Goal: Book appointment/travel/reservation

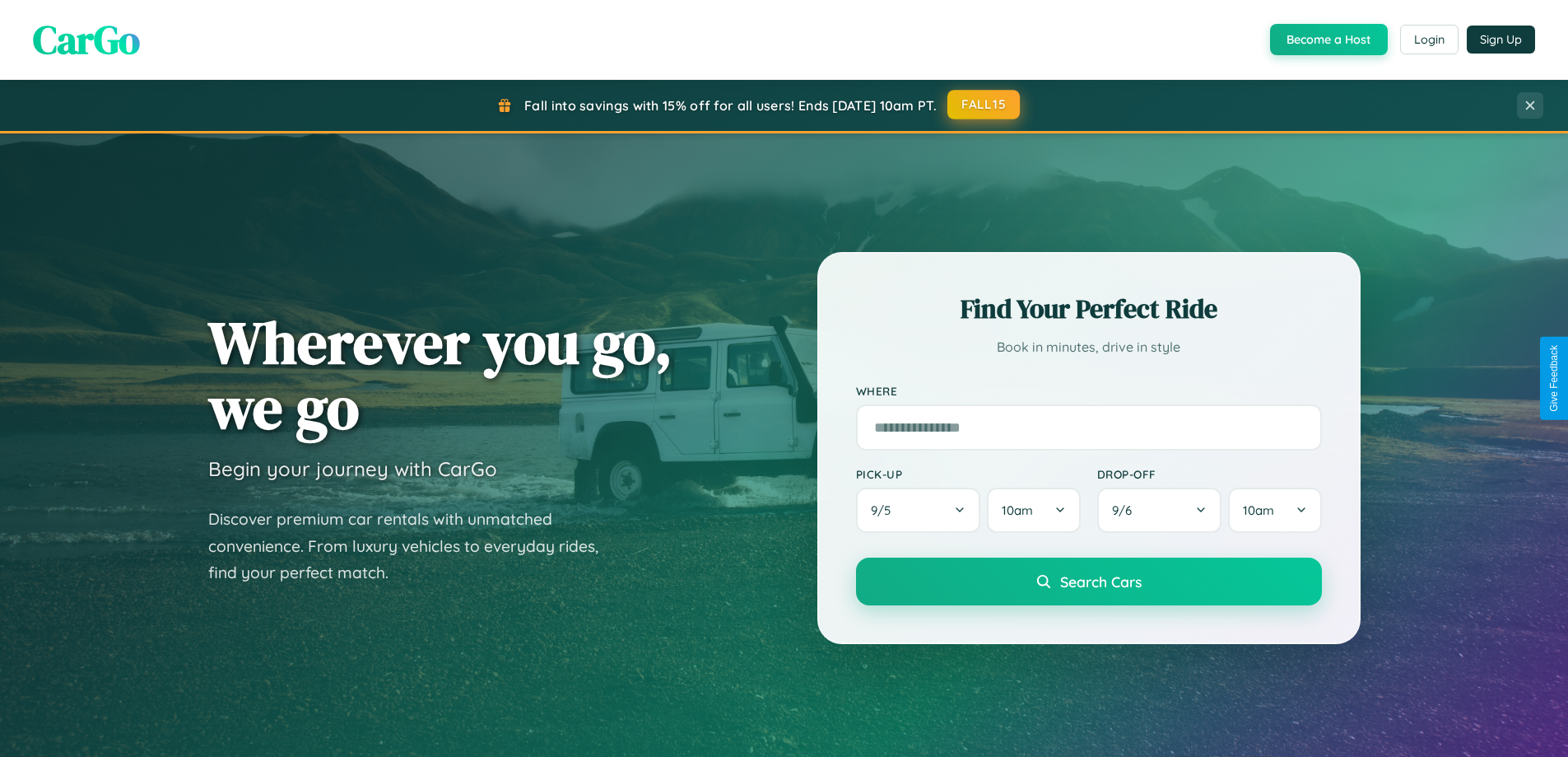
click at [985, 104] on button "FALL15" at bounding box center [984, 104] width 72 height 29
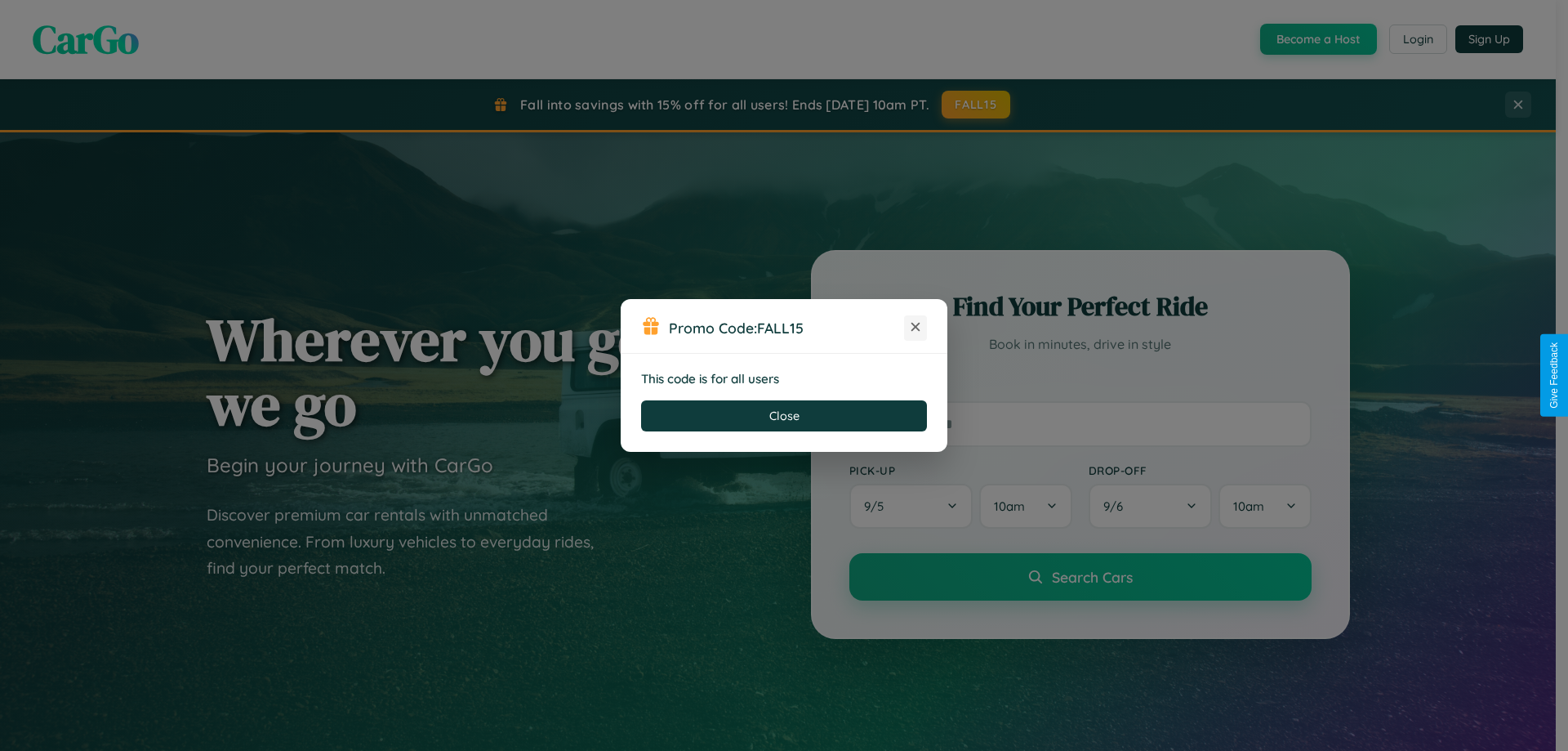
click at [916, 328] on icon at bounding box center [915, 326] width 16 height 16
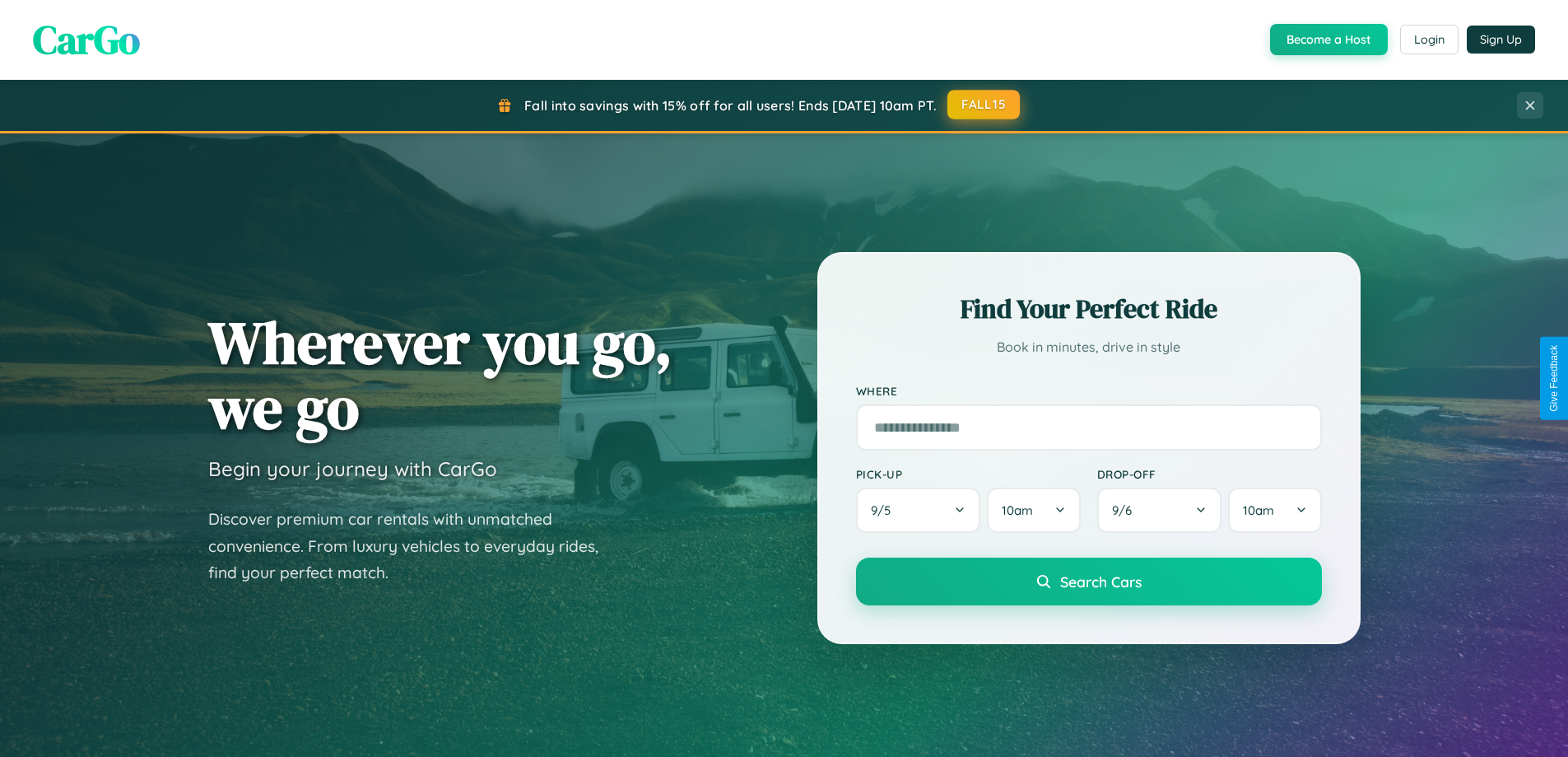
click at [985, 104] on button "FALL15" at bounding box center [984, 104] width 72 height 29
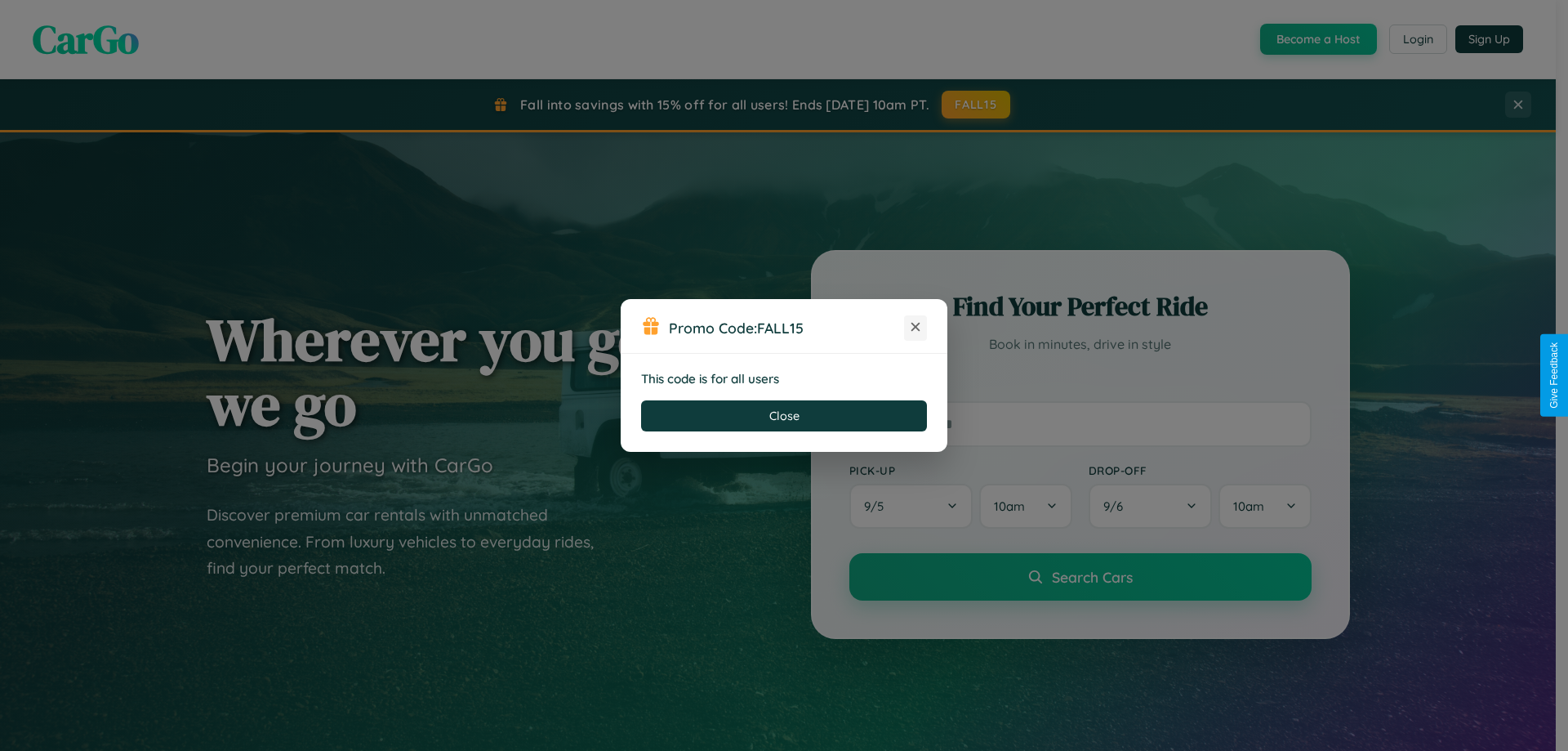
click at [916, 328] on icon at bounding box center [915, 326] width 16 height 16
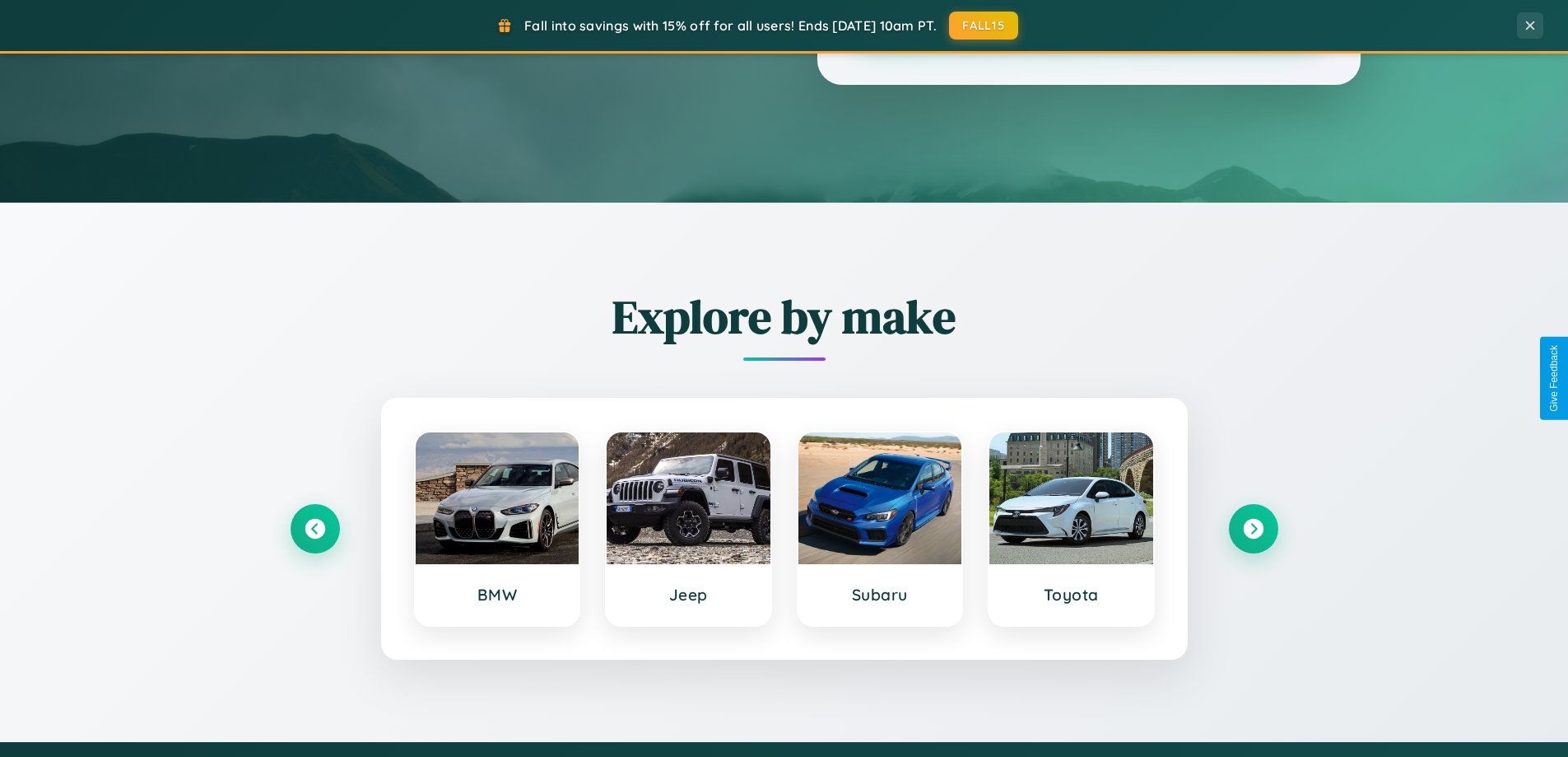
scroll to position [710, 0]
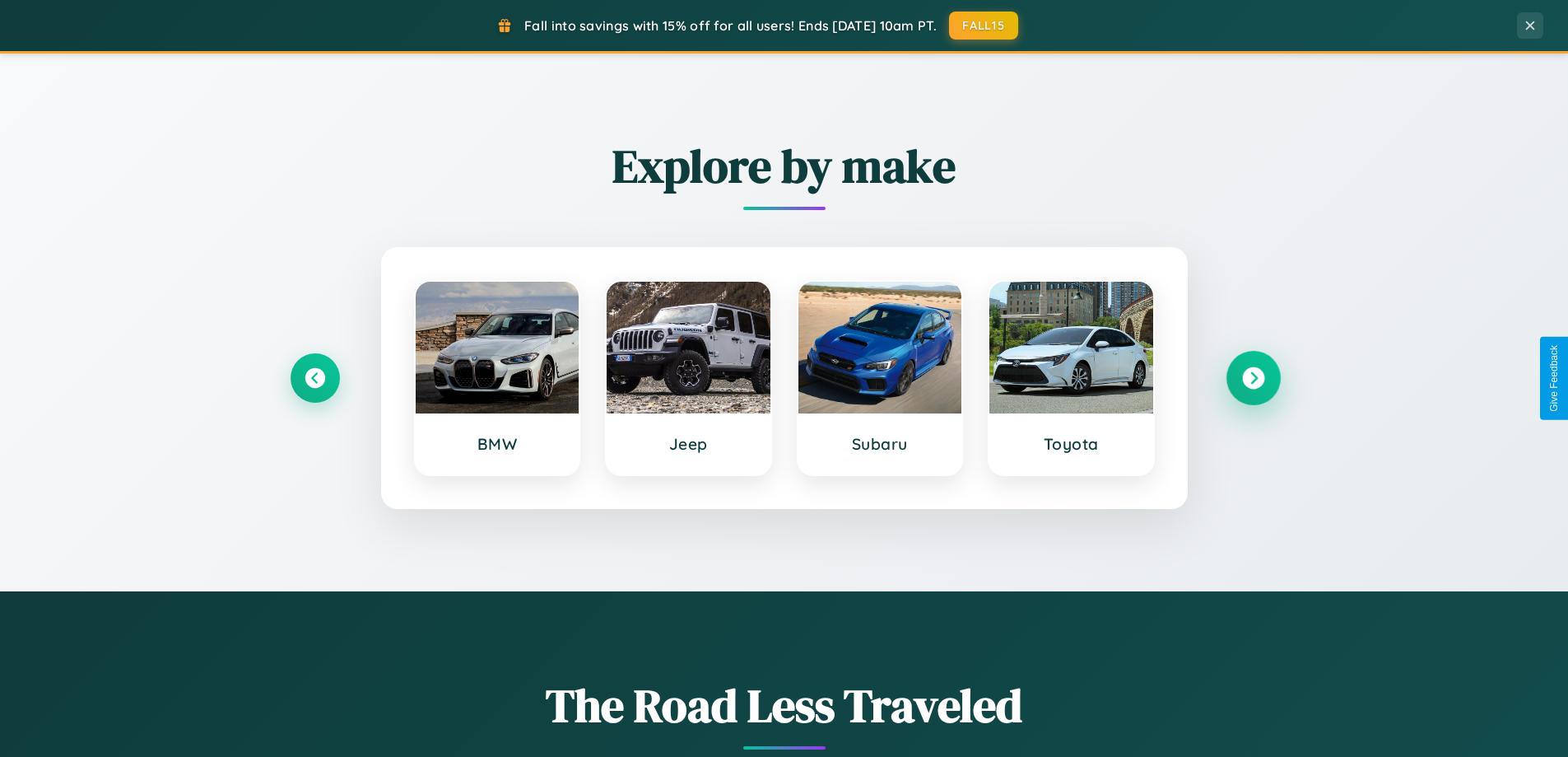
click at [1253, 378] on icon at bounding box center [1253, 378] width 22 height 22
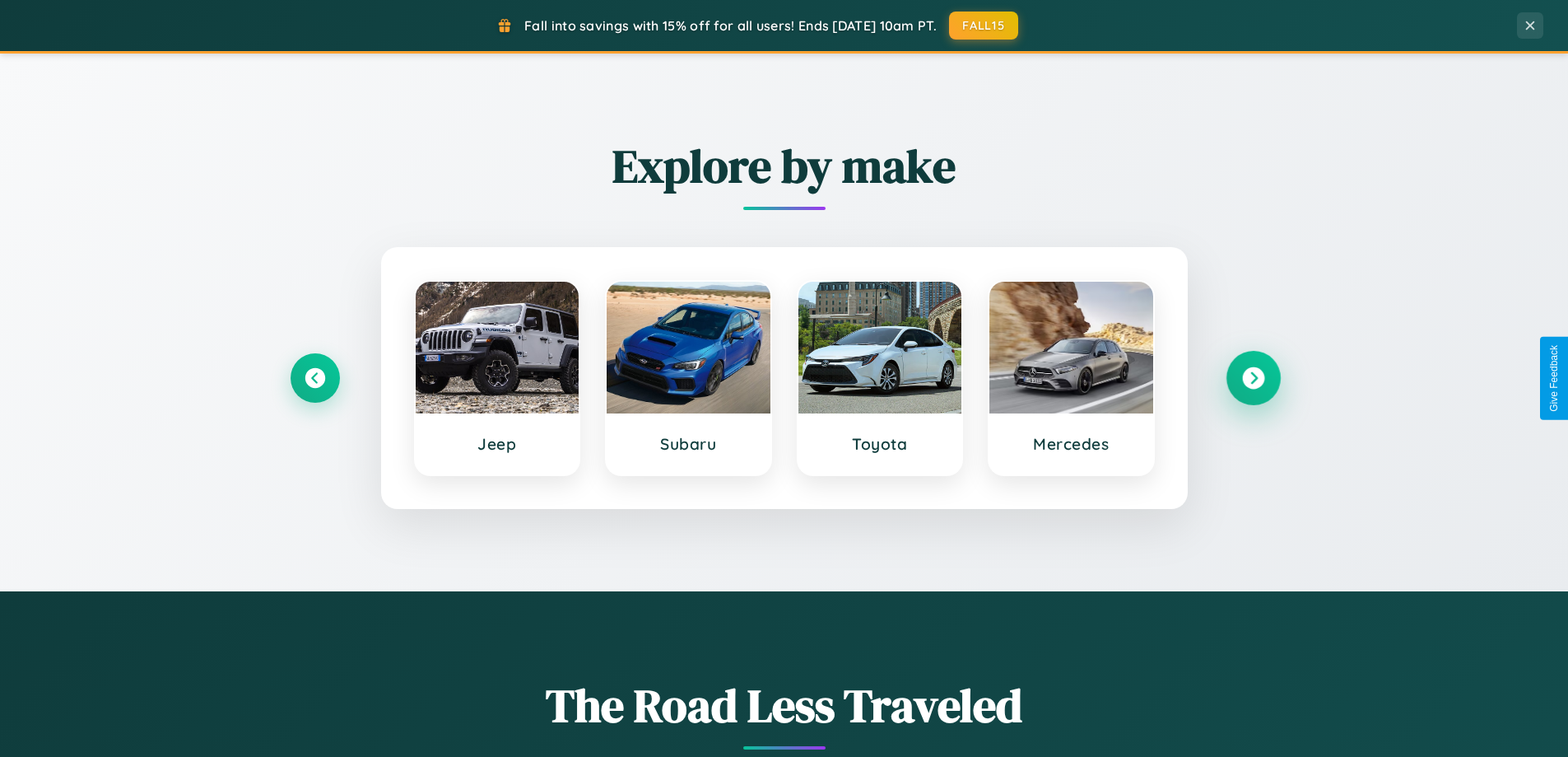
click at [1253, 378] on icon at bounding box center [1253, 378] width 22 height 22
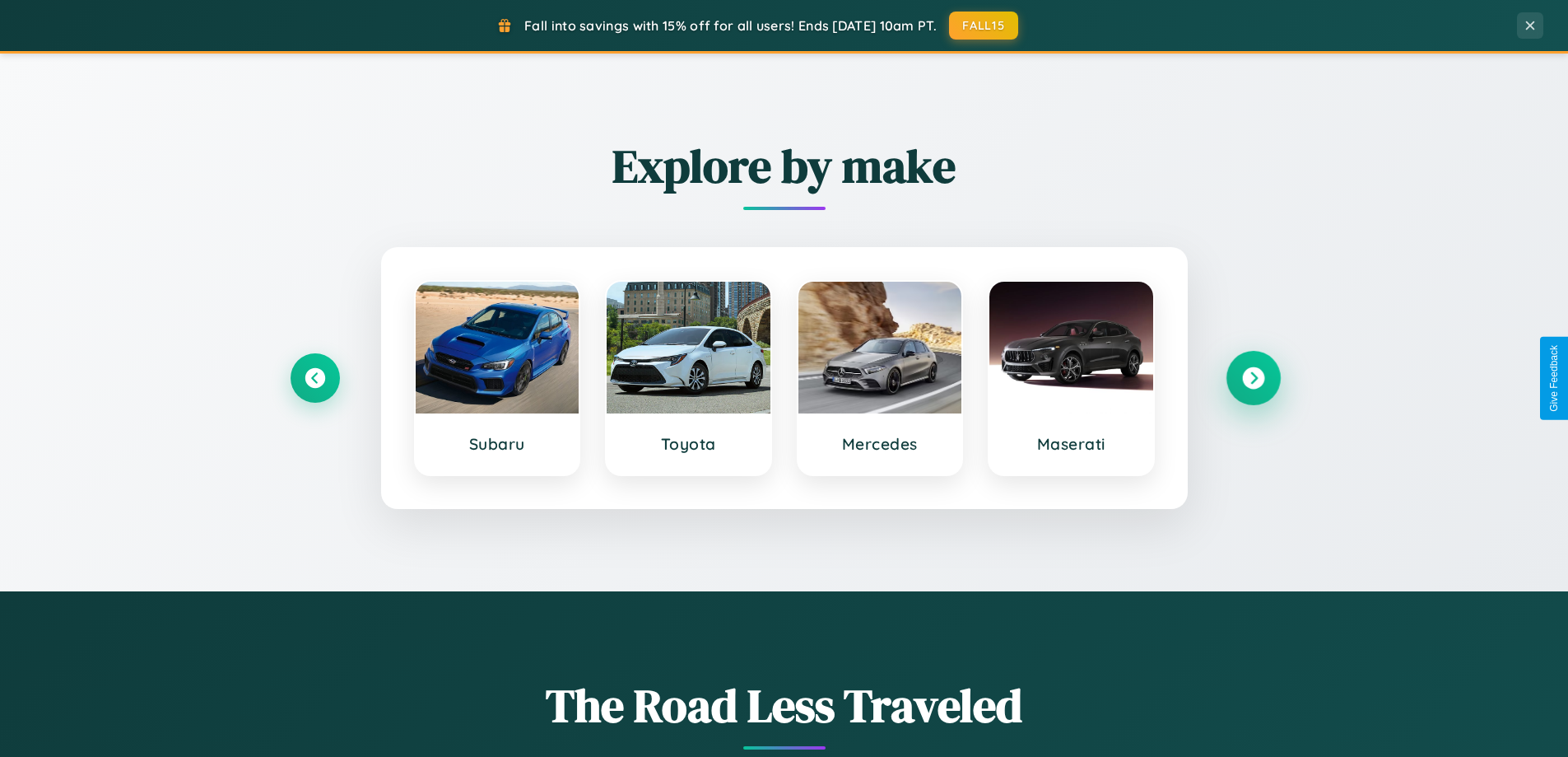
click at [1253, 378] on icon at bounding box center [1253, 378] width 22 height 22
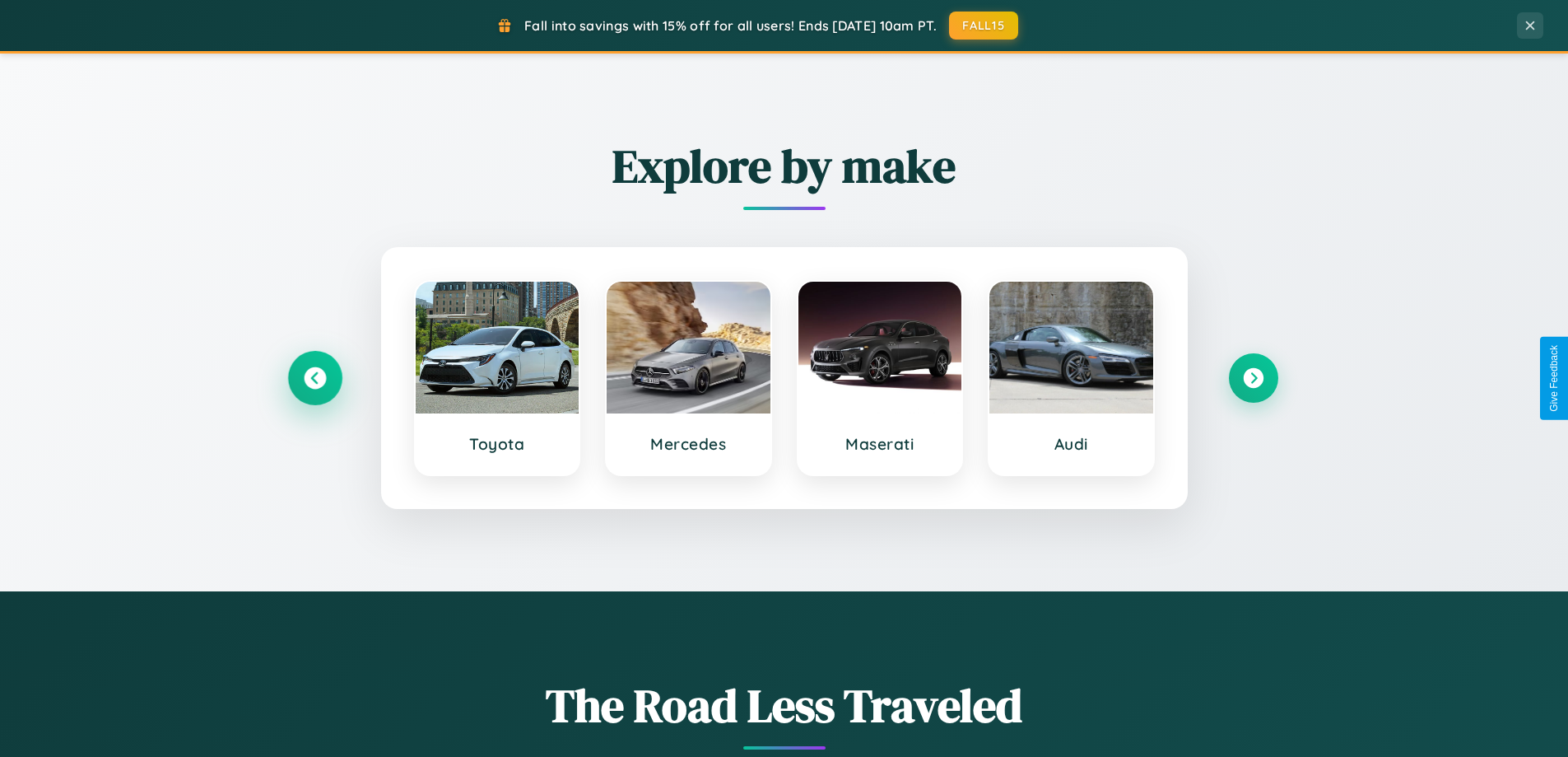
click at [315, 378] on icon at bounding box center [314, 378] width 22 height 22
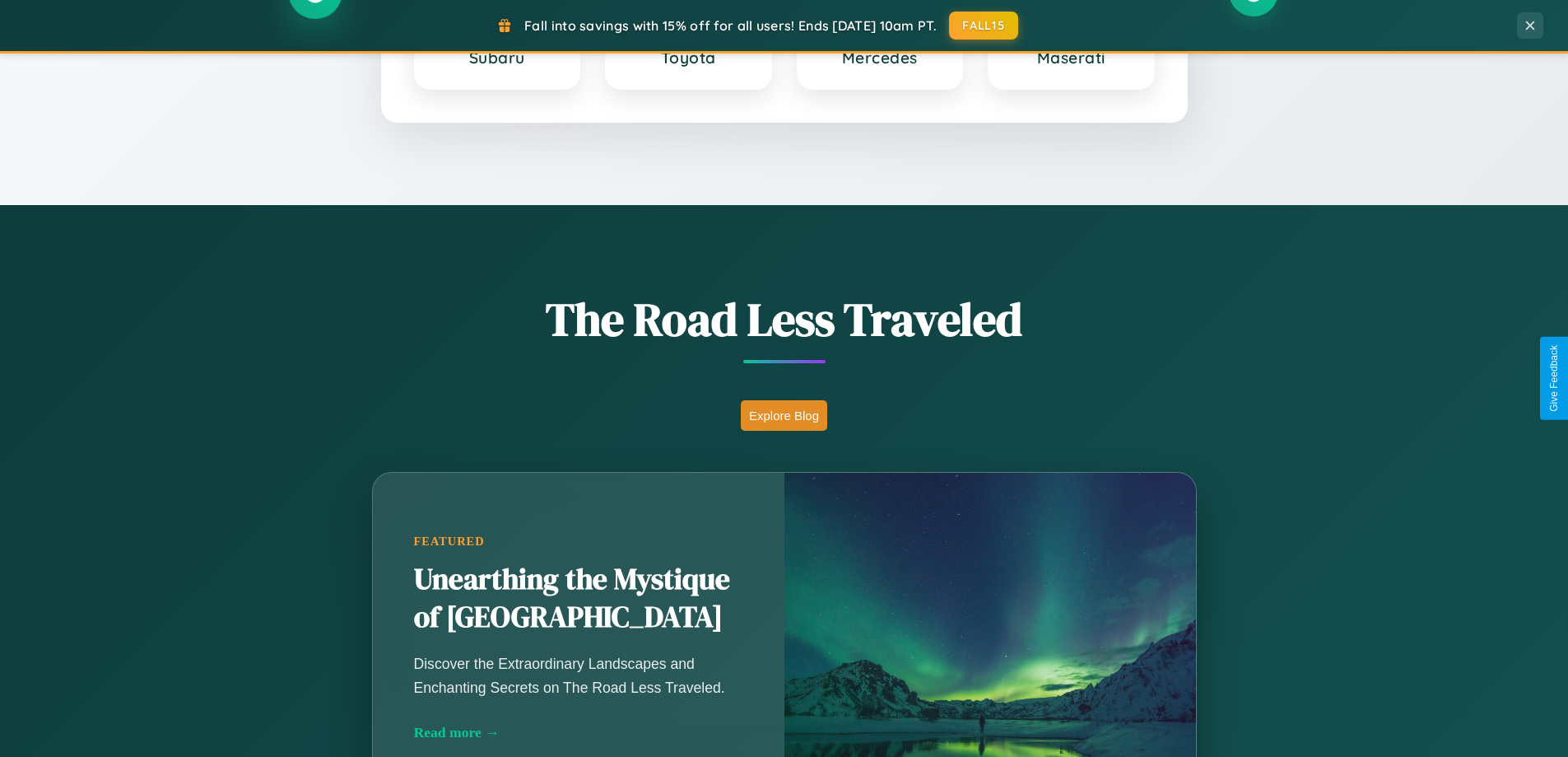
scroll to position [2646, 0]
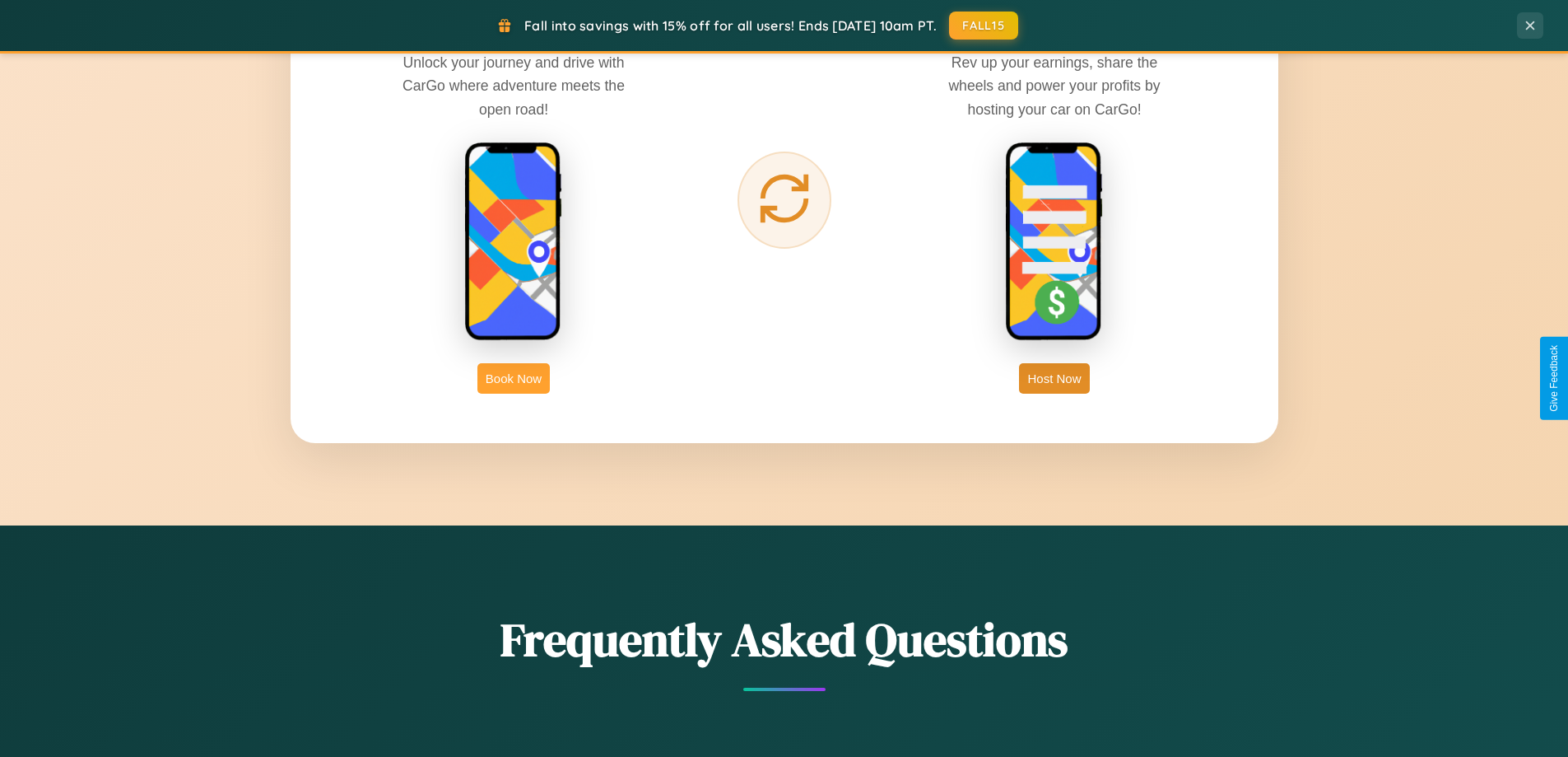
click at [514, 378] on button "Book Now" at bounding box center [513, 378] width 72 height 30
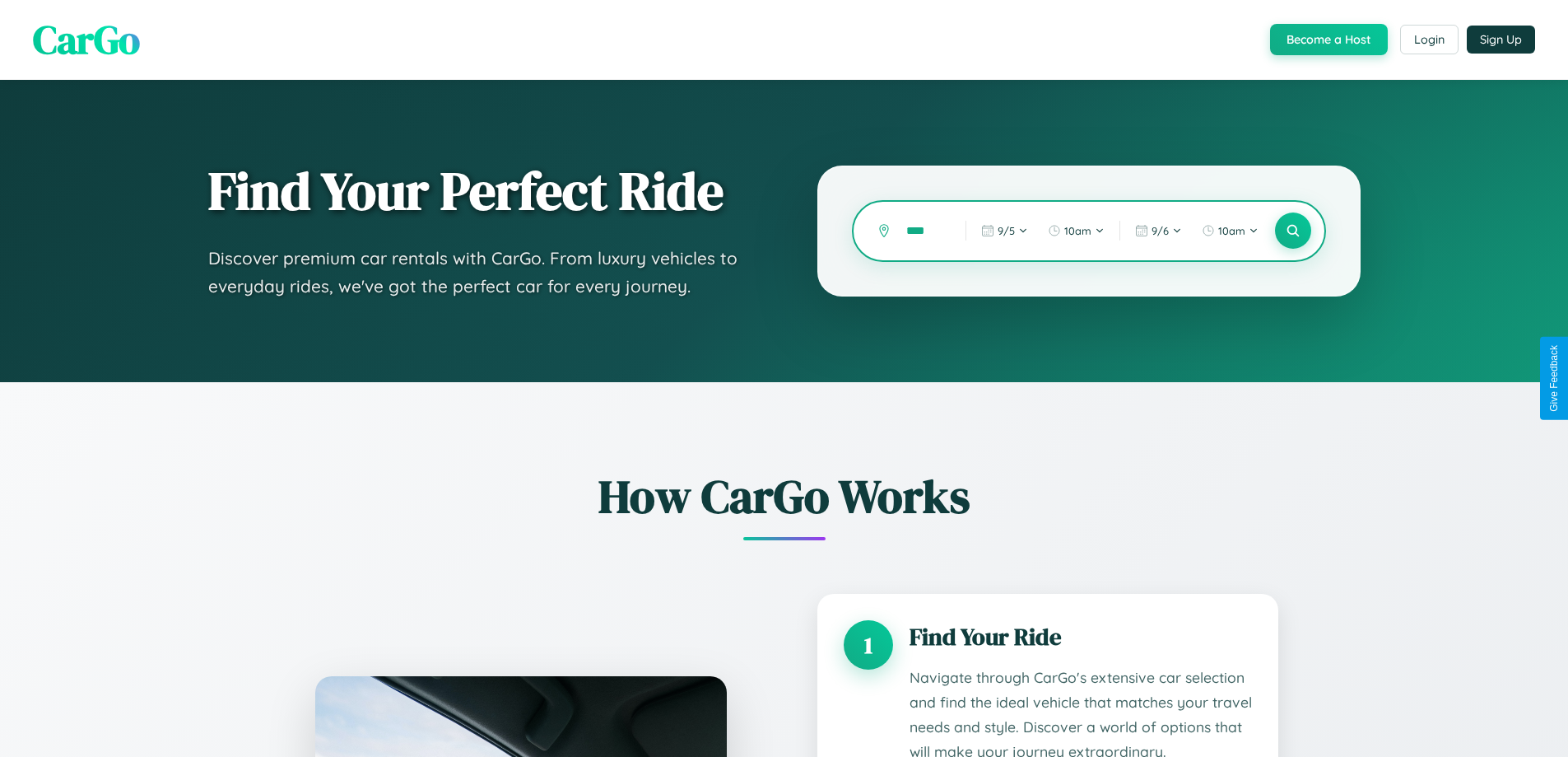
type input "*****"
